Goal: Transaction & Acquisition: Purchase product/service

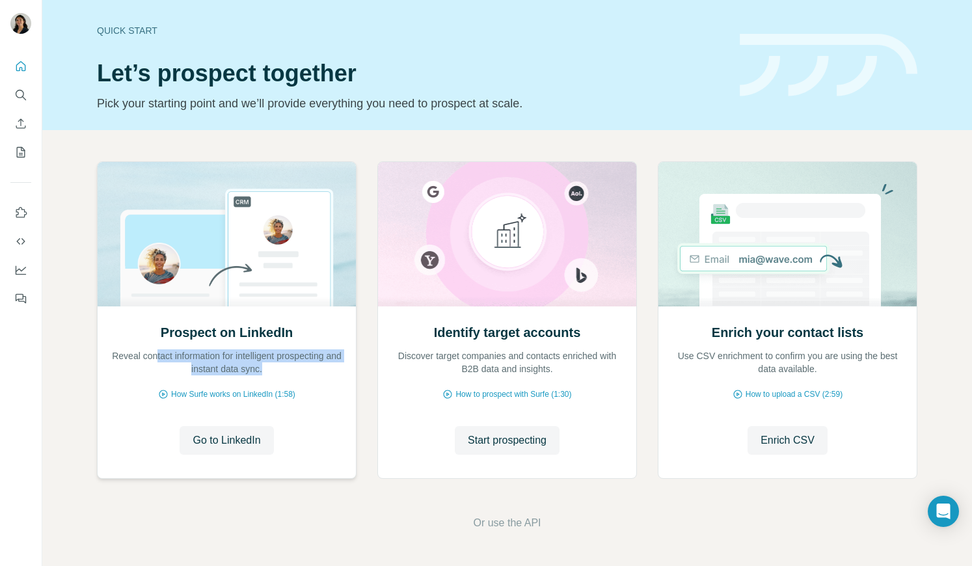
drag, startPoint x: 161, startPoint y: 356, endPoint x: 289, endPoint y: 379, distance: 130.2
click at [289, 379] on div "Prospect on LinkedIn Reveal contact information for intelligent prospecting and…" at bounding box center [227, 391] width 258 height 173
drag, startPoint x: 432, startPoint y: 354, endPoint x: 466, endPoint y: 364, distance: 35.8
click at [462, 362] on p "Discover target companies and contacts enriched with B2B data and insights." at bounding box center [507, 362] width 232 height 26
click at [504, 364] on p "Discover target companies and contacts enriched with B2B data and insights." at bounding box center [507, 362] width 232 height 26
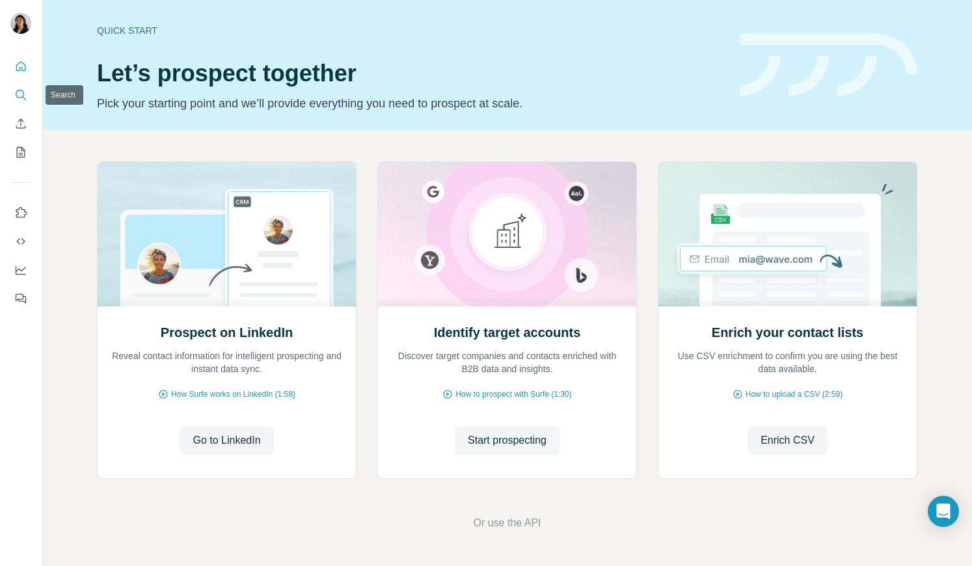
click at [24, 94] on icon "Search" at bounding box center [20, 94] width 13 height 13
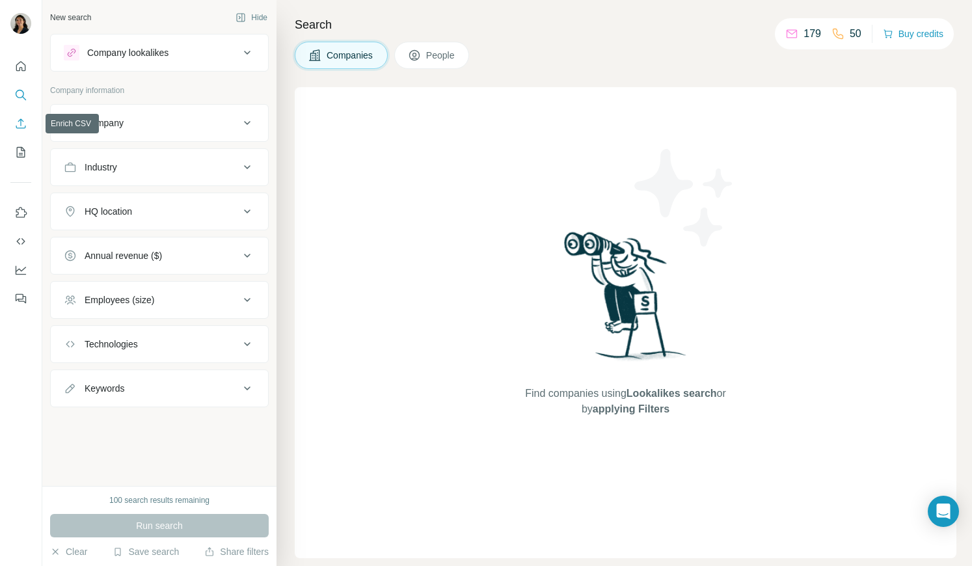
click at [16, 120] on icon "Enrich CSV" at bounding box center [20, 123] width 13 height 13
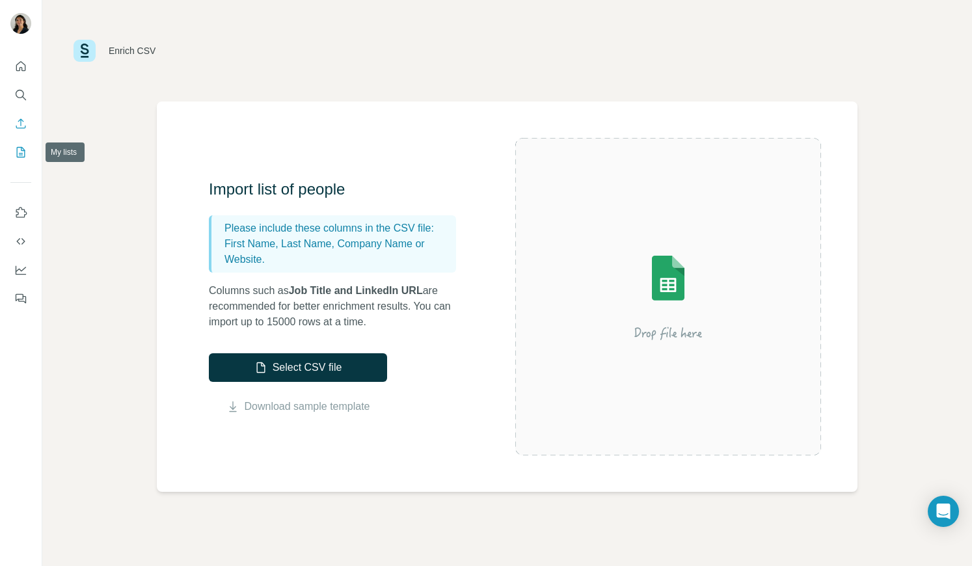
click at [23, 152] on icon "My lists" at bounding box center [20, 152] width 13 height 13
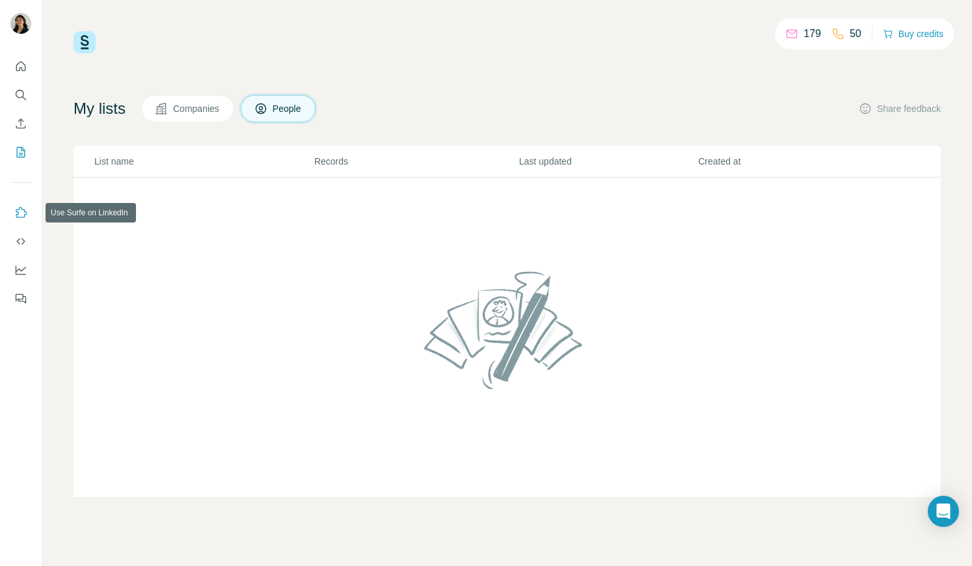
click at [26, 208] on icon "Use Surfe on LinkedIn" at bounding box center [20, 212] width 13 height 13
click at [19, 300] on icon "Feedback" at bounding box center [20, 298] width 13 height 13
click at [18, 290] on button "Feedback" at bounding box center [20, 298] width 21 height 23
click at [796, 42] on div "179 50" at bounding box center [823, 34] width 76 height 18
click at [890, 31] on button "Buy credits" at bounding box center [913, 34] width 60 height 18
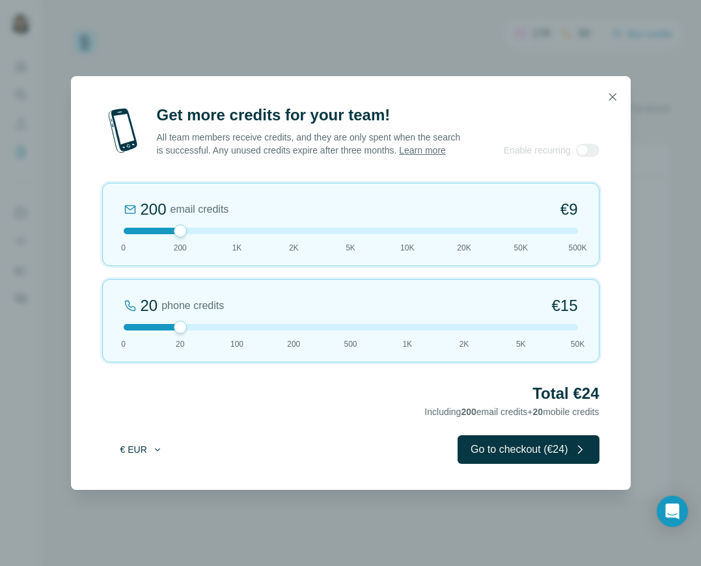
click at [132, 452] on button "€ EUR" at bounding box center [141, 449] width 60 height 23
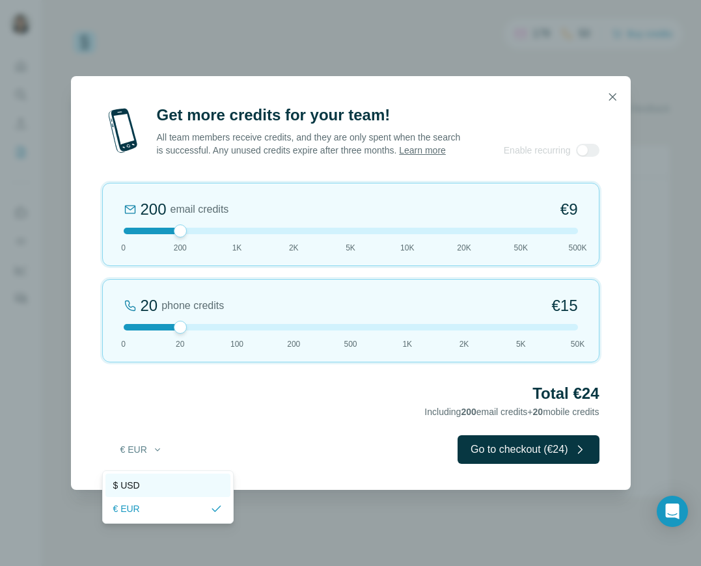
click at [138, 476] on div "$ USD" at bounding box center [167, 485] width 125 height 23
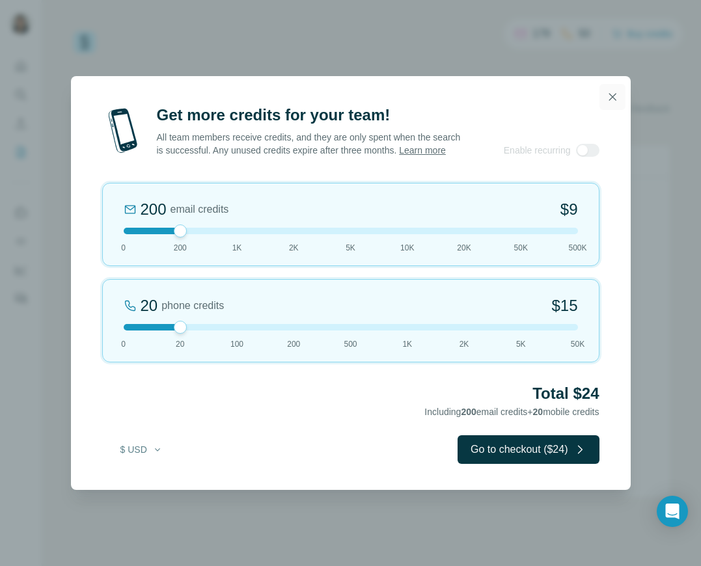
click at [611, 90] on icon "button" at bounding box center [612, 96] width 13 height 13
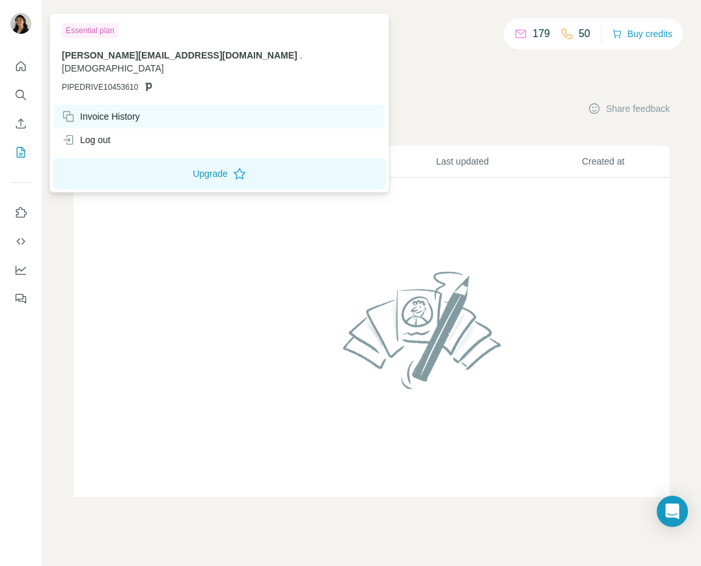
click at [121, 110] on div "Invoice History" at bounding box center [101, 116] width 78 height 13
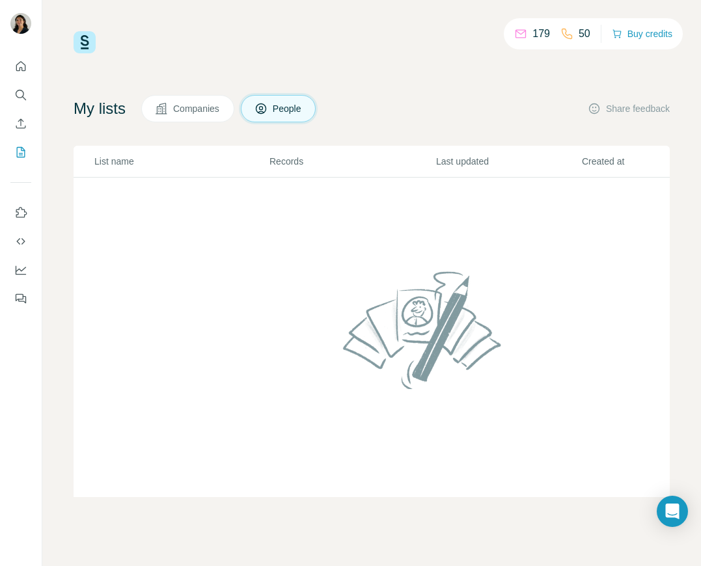
click at [567, 33] on icon at bounding box center [566, 33] width 13 height 13
drag, startPoint x: 576, startPoint y: 31, endPoint x: 459, endPoint y: 31, distance: 117.1
click at [459, 31] on div "179 50 Buy credits" at bounding box center [372, 42] width 596 height 22
click at [110, 12] on div "179 50 Buy credits My lists Companies People Share feedback List name Records L…" at bounding box center [371, 283] width 658 height 566
click at [271, 156] on p "Records" at bounding box center [351, 161] width 165 height 13
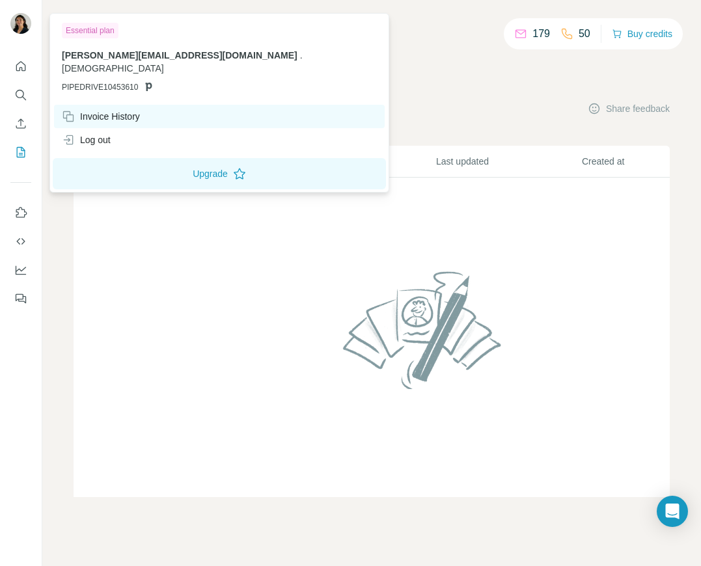
click at [136, 110] on div "Invoice History" at bounding box center [101, 116] width 78 height 13
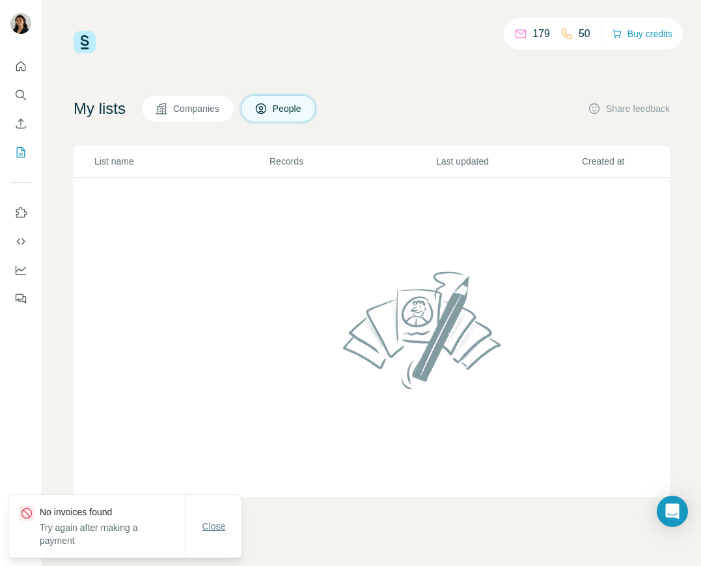
click at [215, 527] on span "Close" at bounding box center [213, 526] width 23 height 13
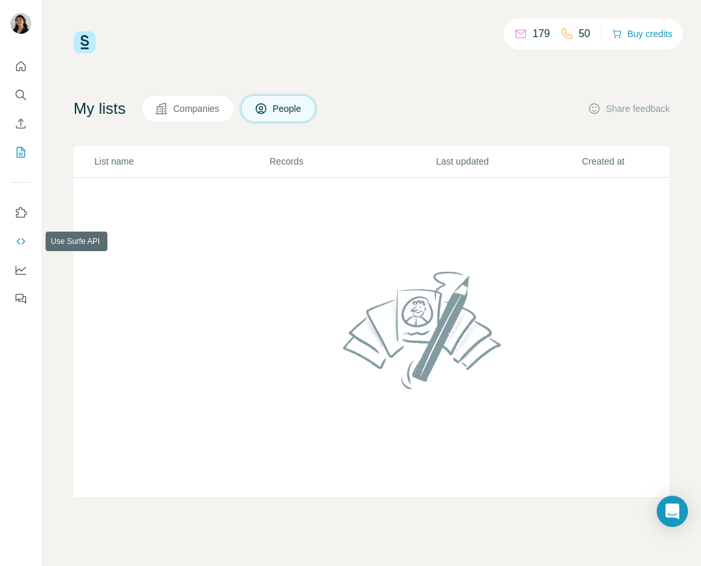
click at [21, 245] on icon "Use Surfe API" at bounding box center [20, 241] width 13 height 13
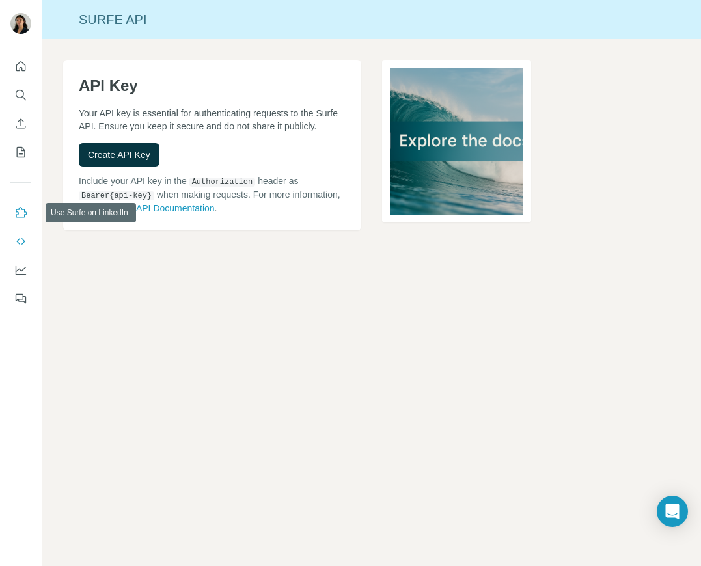
click at [20, 206] on icon "Use Surfe on LinkedIn" at bounding box center [20, 212] width 13 height 13
click at [23, 148] on icon "My lists" at bounding box center [20, 152] width 13 height 13
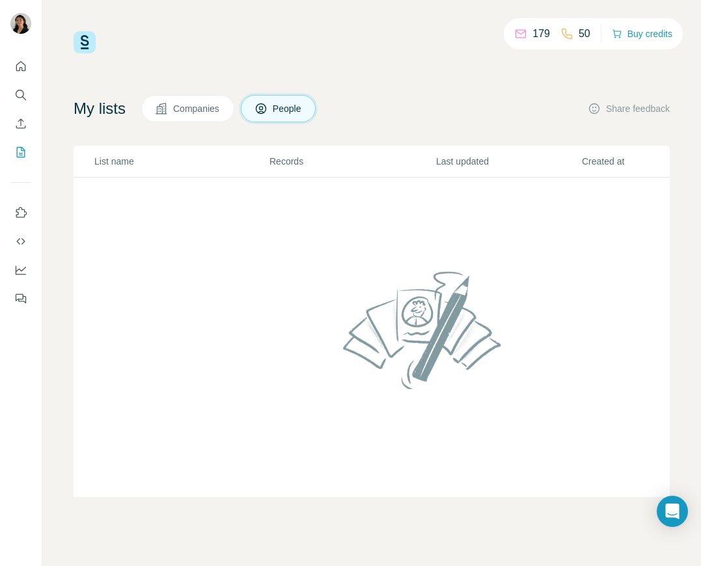
click at [181, 101] on button "Companies" at bounding box center [187, 108] width 93 height 27
click at [290, 104] on span "People" at bounding box center [288, 108] width 30 height 13
click at [18, 124] on icon "Enrich CSV" at bounding box center [20, 123] width 13 height 13
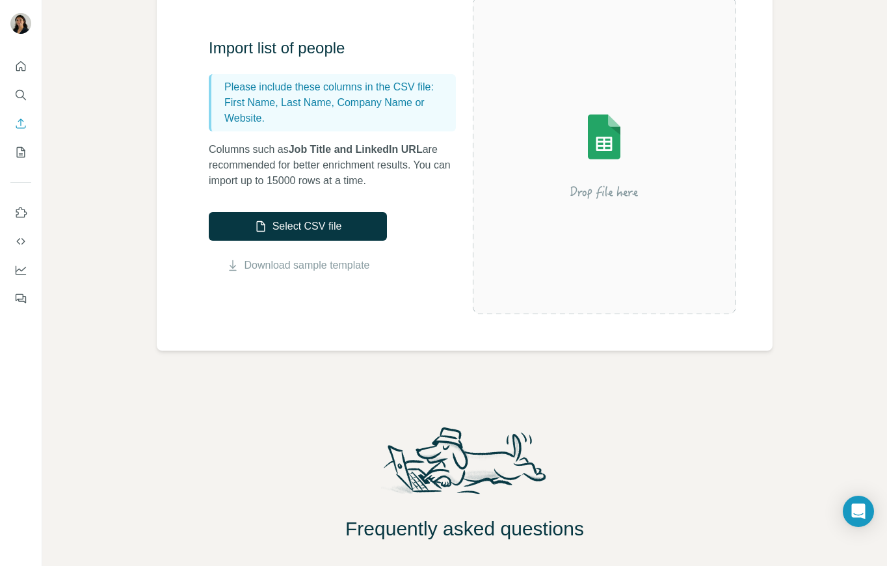
scroll to position [153, 0]
